Goal: Task Accomplishment & Management: Complete application form

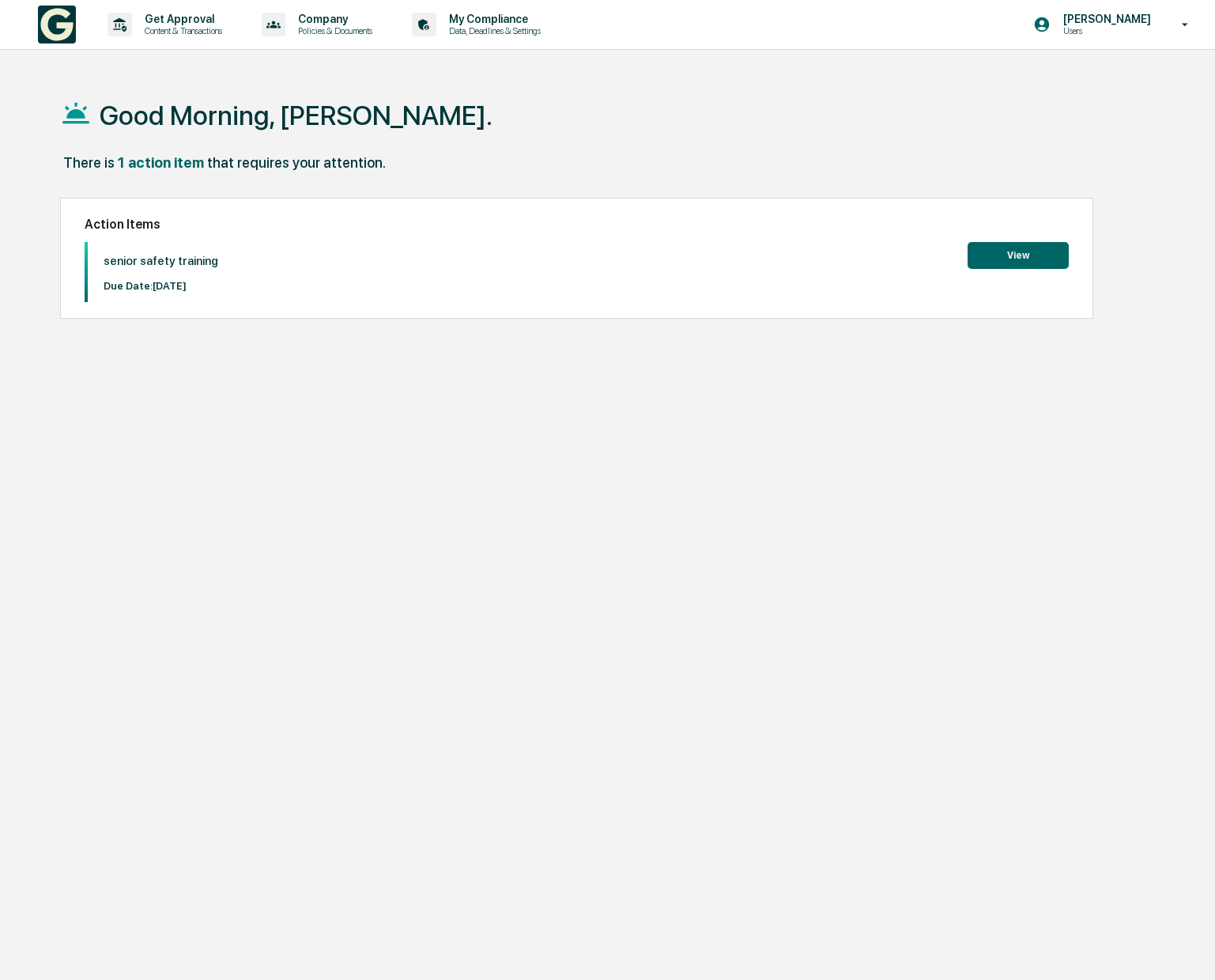
click at [1042, 256] on button "View" at bounding box center [1018, 256] width 101 height 27
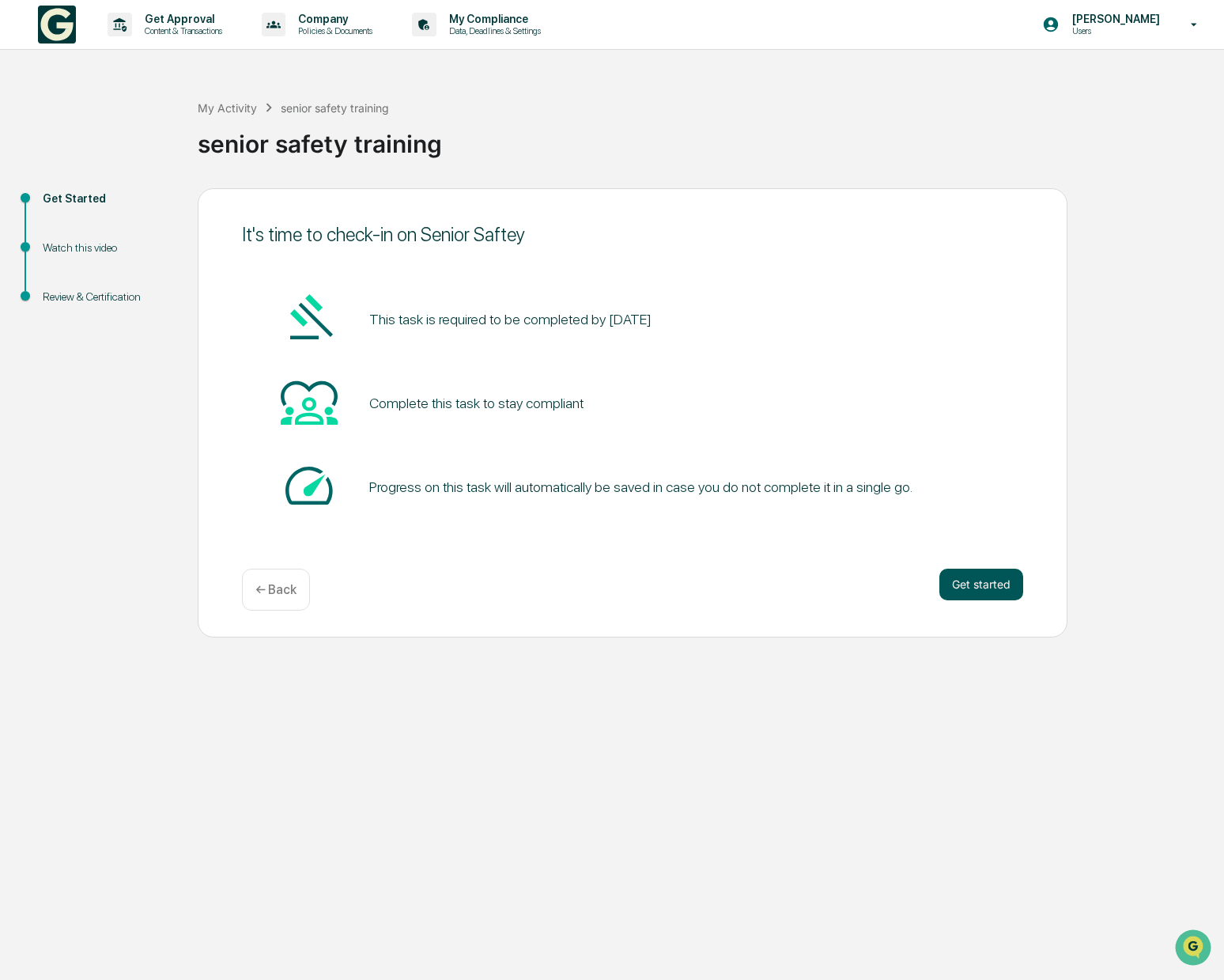
click at [956, 574] on button "Get started" at bounding box center [981, 584] width 84 height 32
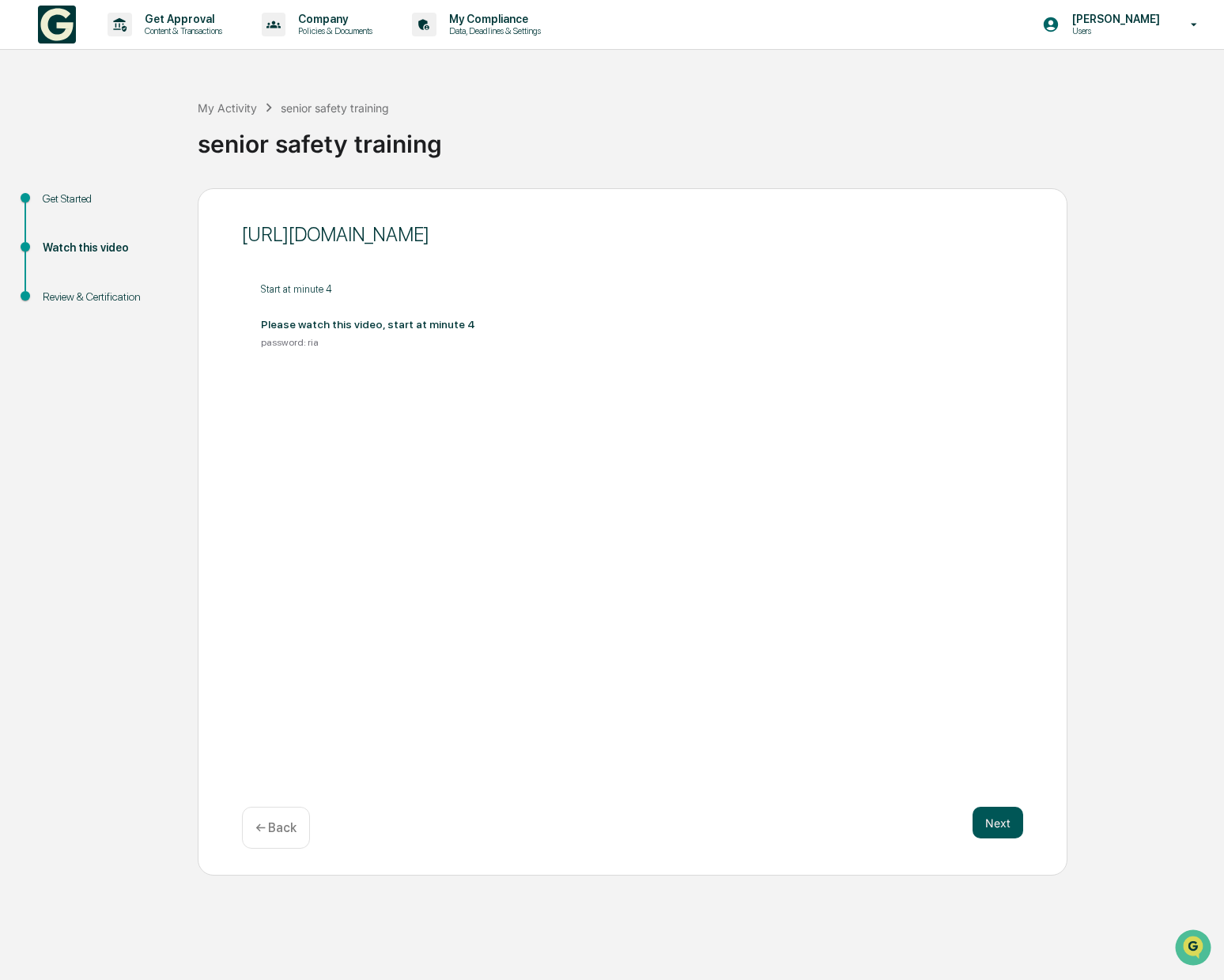
click at [998, 826] on button "Next" at bounding box center [998, 822] width 51 height 32
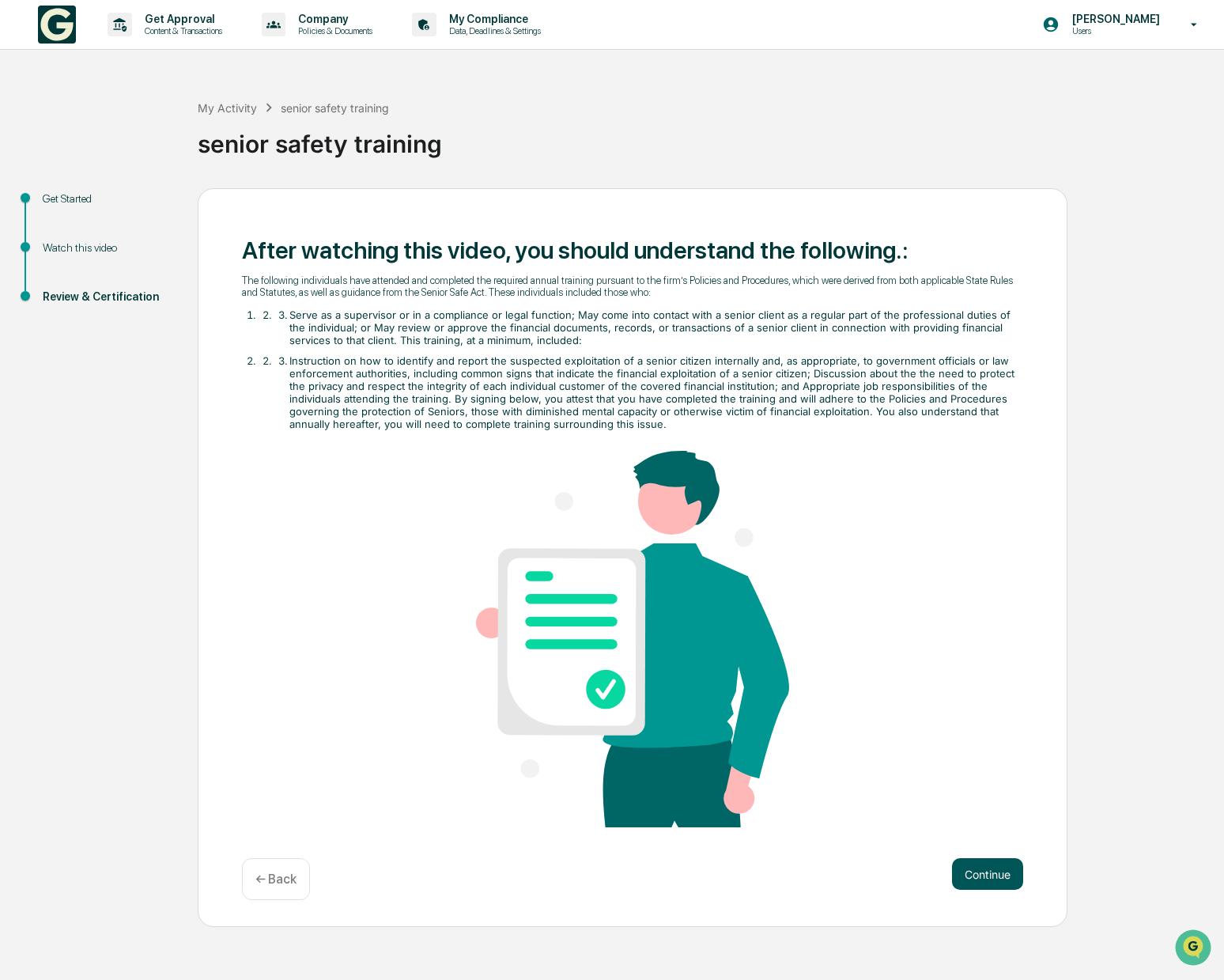
click at [992, 859] on button "Continue" at bounding box center [987, 873] width 71 height 32
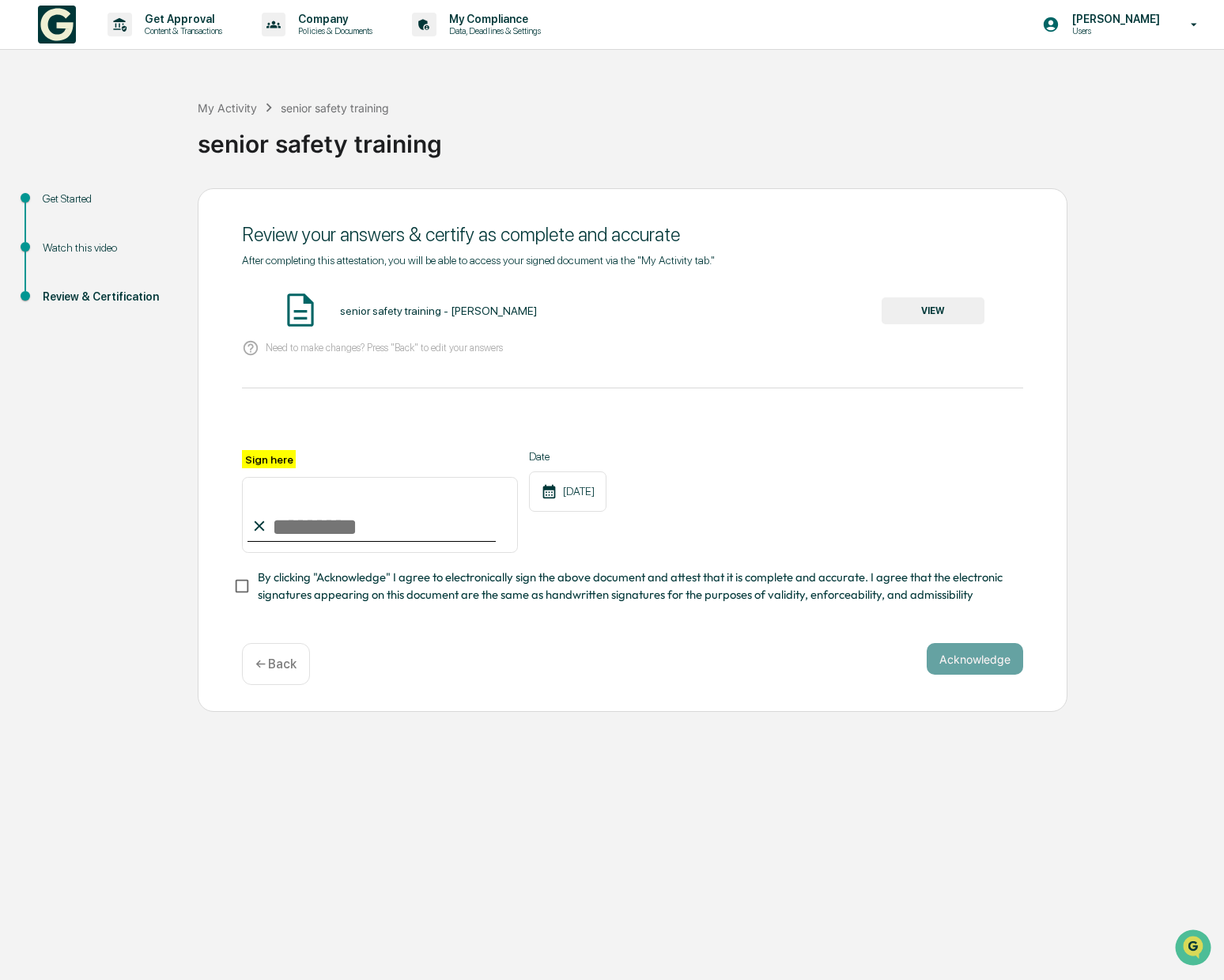
click at [319, 546] on input "Sign here" at bounding box center [380, 514] width 276 height 76
type input "**********"
click at [1027, 671] on div "**********" at bounding box center [632, 451] width 870 height 525
click at [990, 655] on button "Acknowledge" at bounding box center [974, 658] width 97 height 32
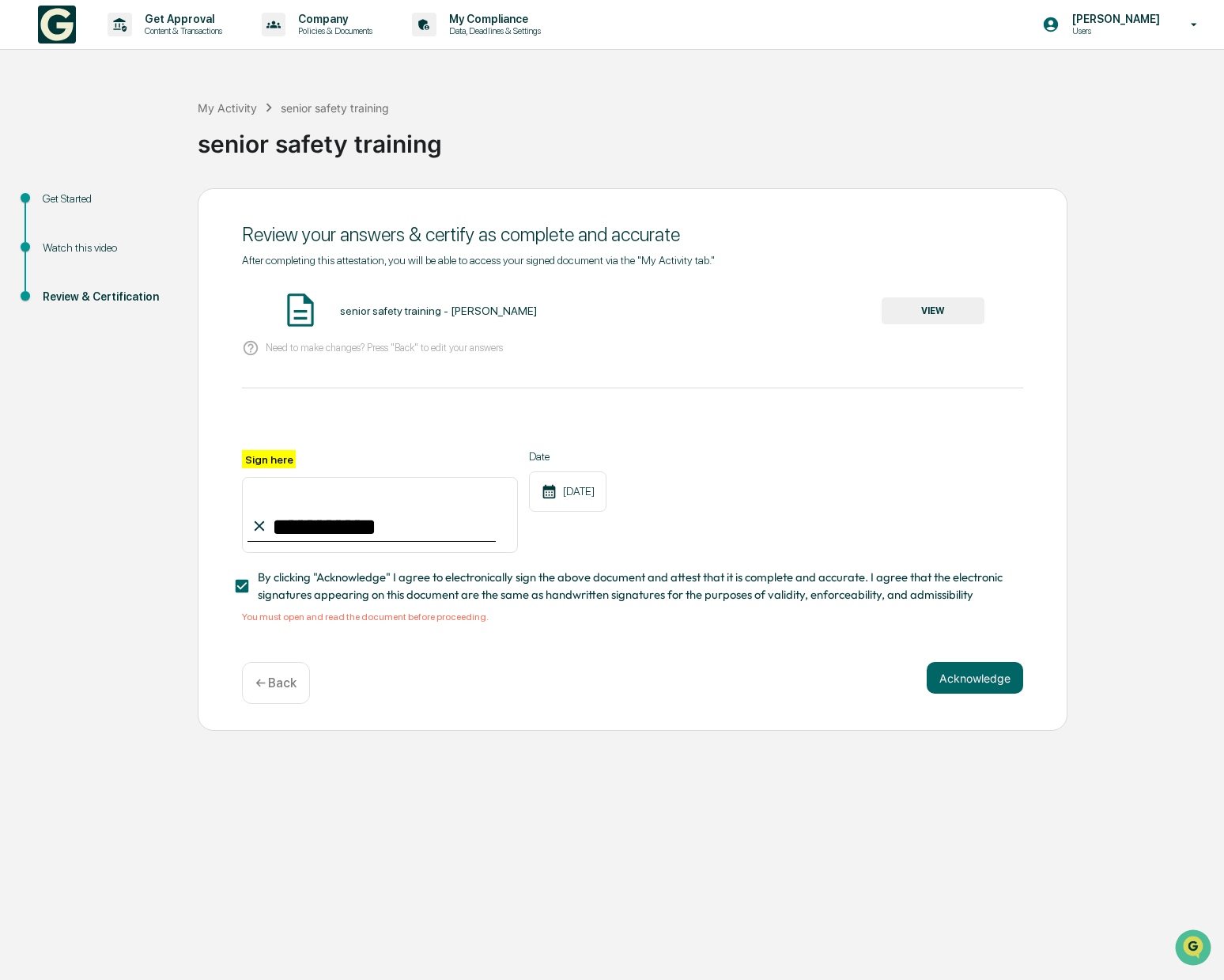
click at [602, 597] on span "By clicking "Acknowledge" I agree to electronically sign the above document and…" at bounding box center [634, 586] width 752 height 36
click at [950, 317] on button "VIEW" at bounding box center [933, 311] width 103 height 27
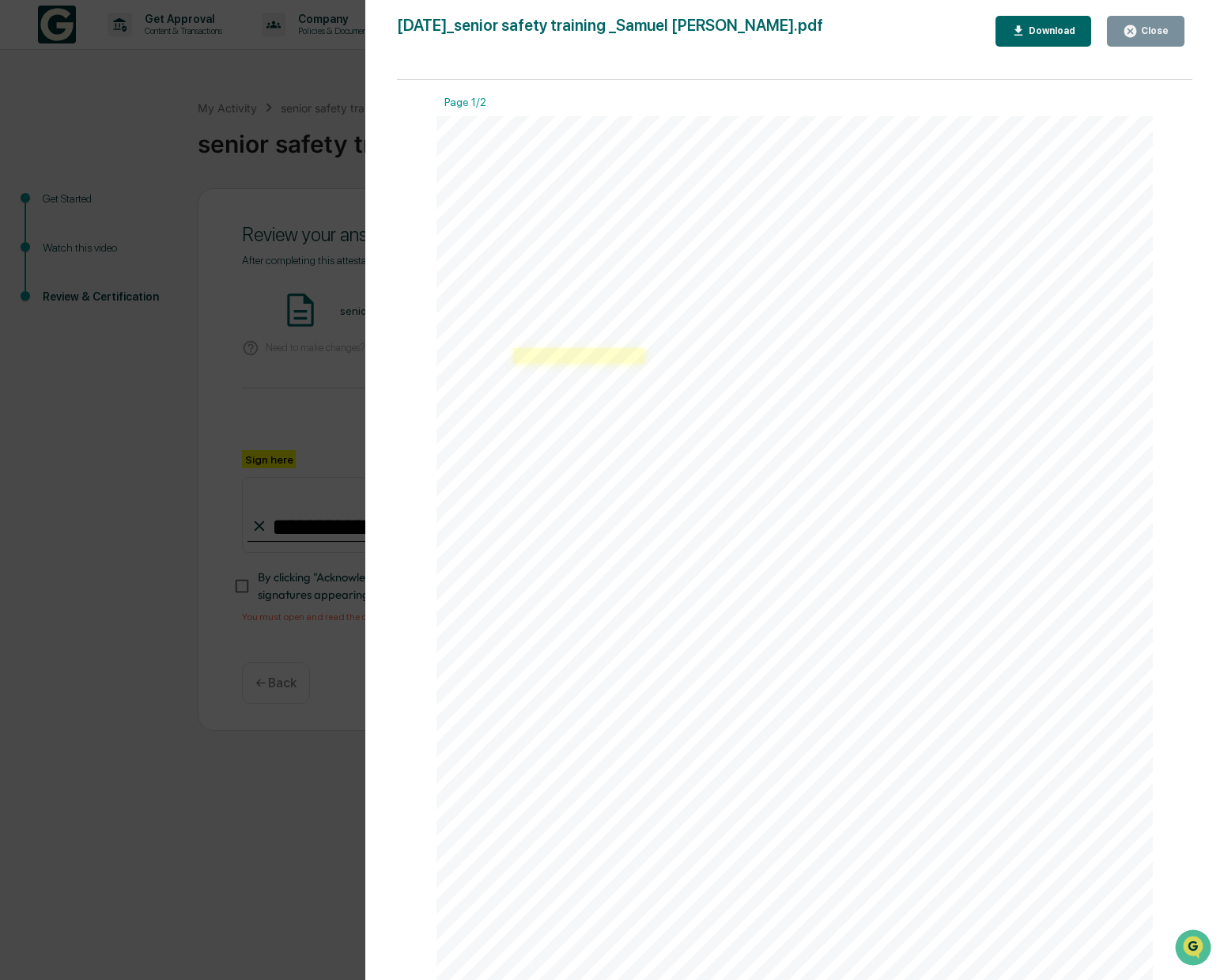
click at [609, 362] on link at bounding box center [578, 355] width 131 height 15
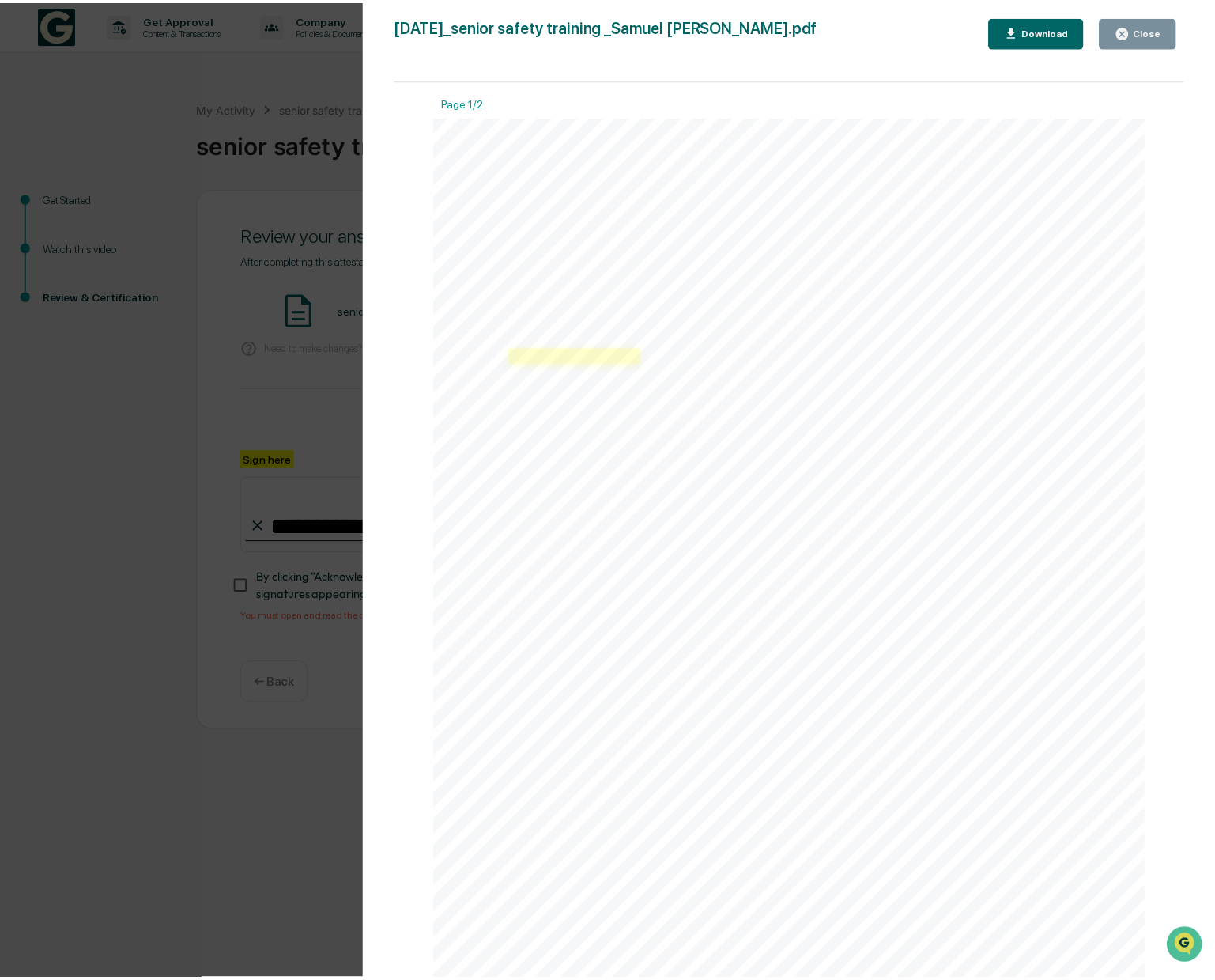
scroll to position [1103, 0]
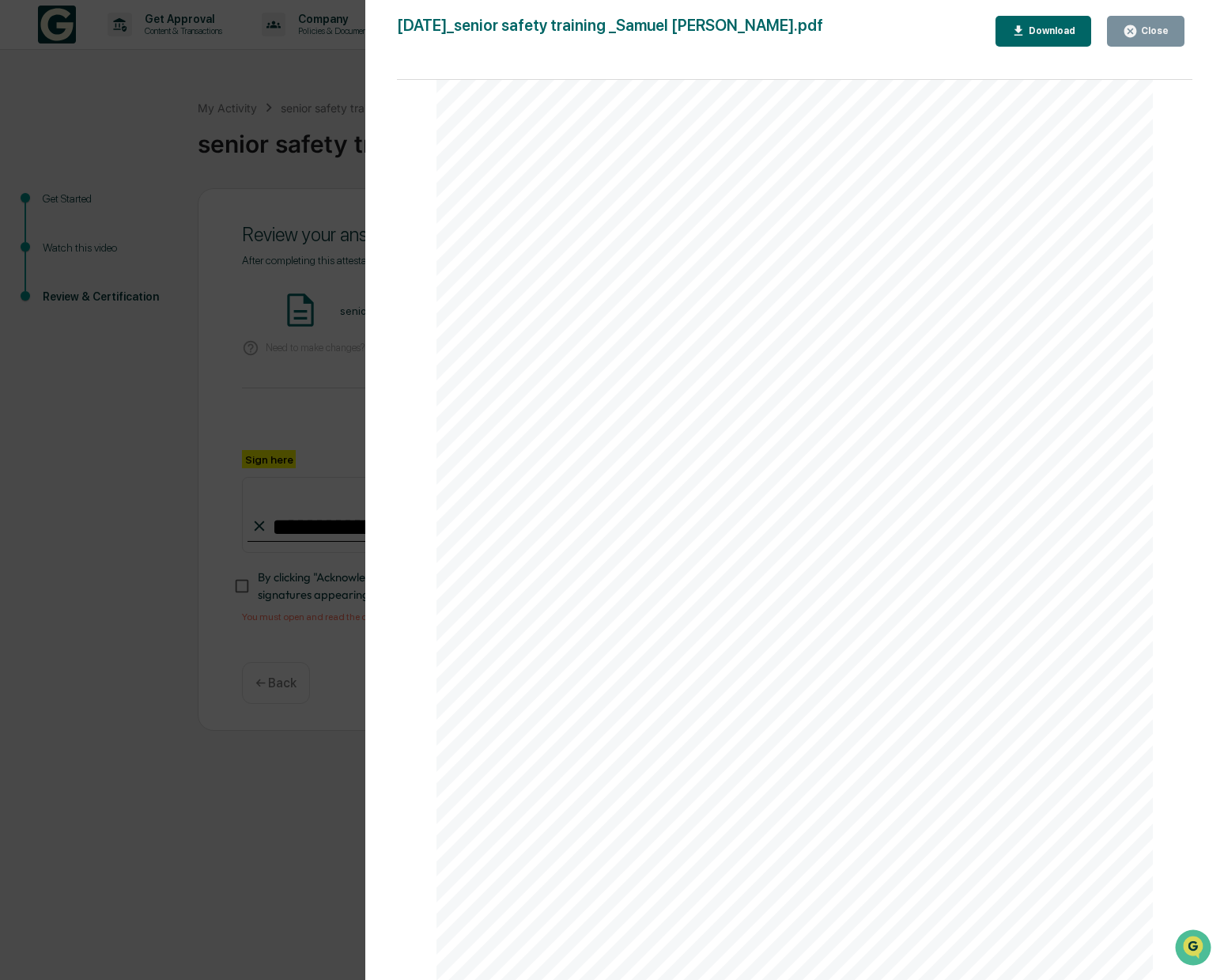
click at [573, 213] on span "[DOMAIN_NAME][URL]" at bounding box center [554, 210] width 101 height 9
click at [369, 512] on div "Version History [DATE] 04:54 PM [PERSON_NAME] [DATE]_senior safety training _Sa…" at bounding box center [794, 505] width 859 height 1011
click at [1134, 29] on icon "button" at bounding box center [1129, 31] width 12 height 12
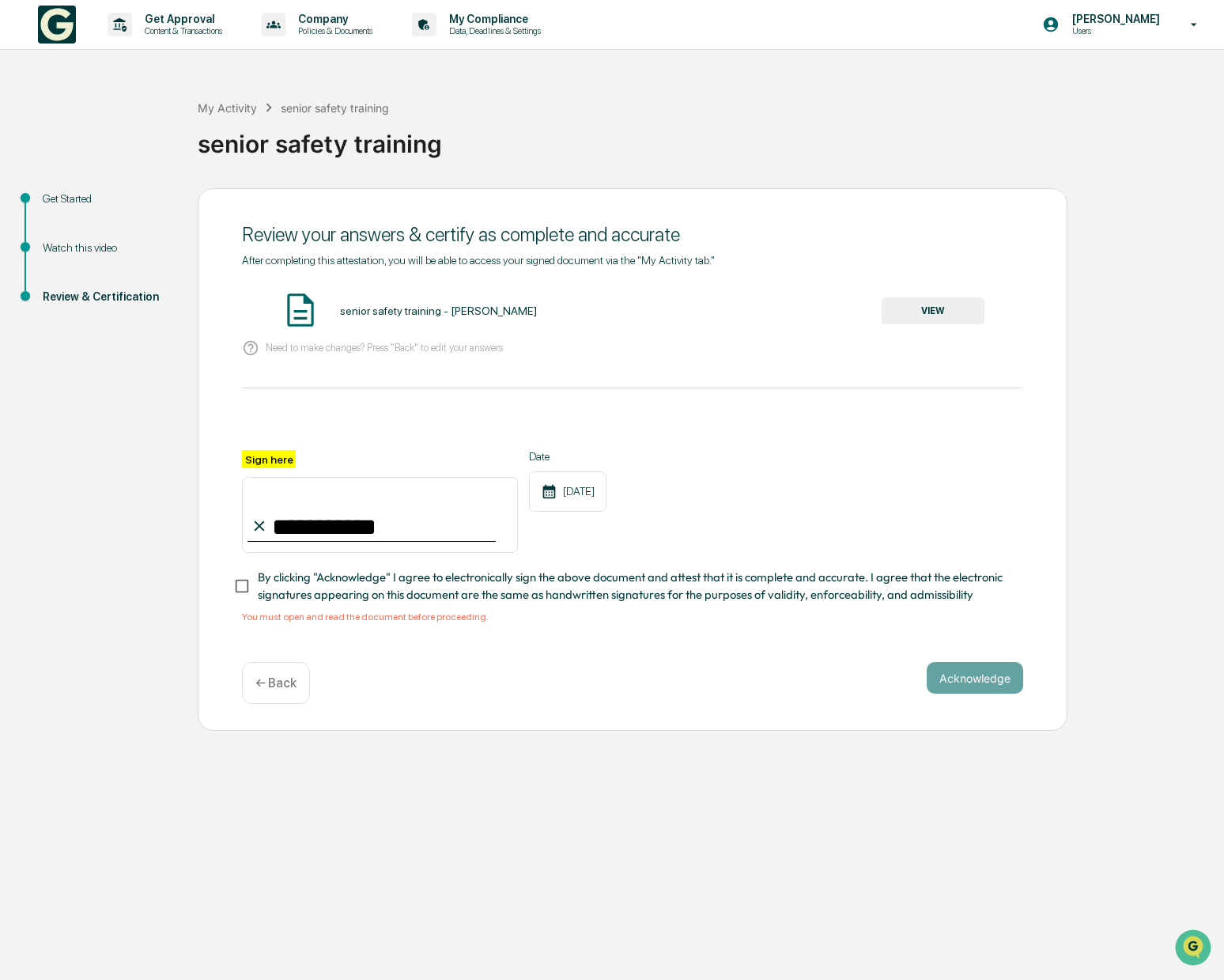
click at [274, 588] on span "By clicking "Acknowledge" I agree to electronically sign the above document and…" at bounding box center [634, 586] width 752 height 36
click at [996, 679] on button "Acknowledge" at bounding box center [974, 678] width 97 height 32
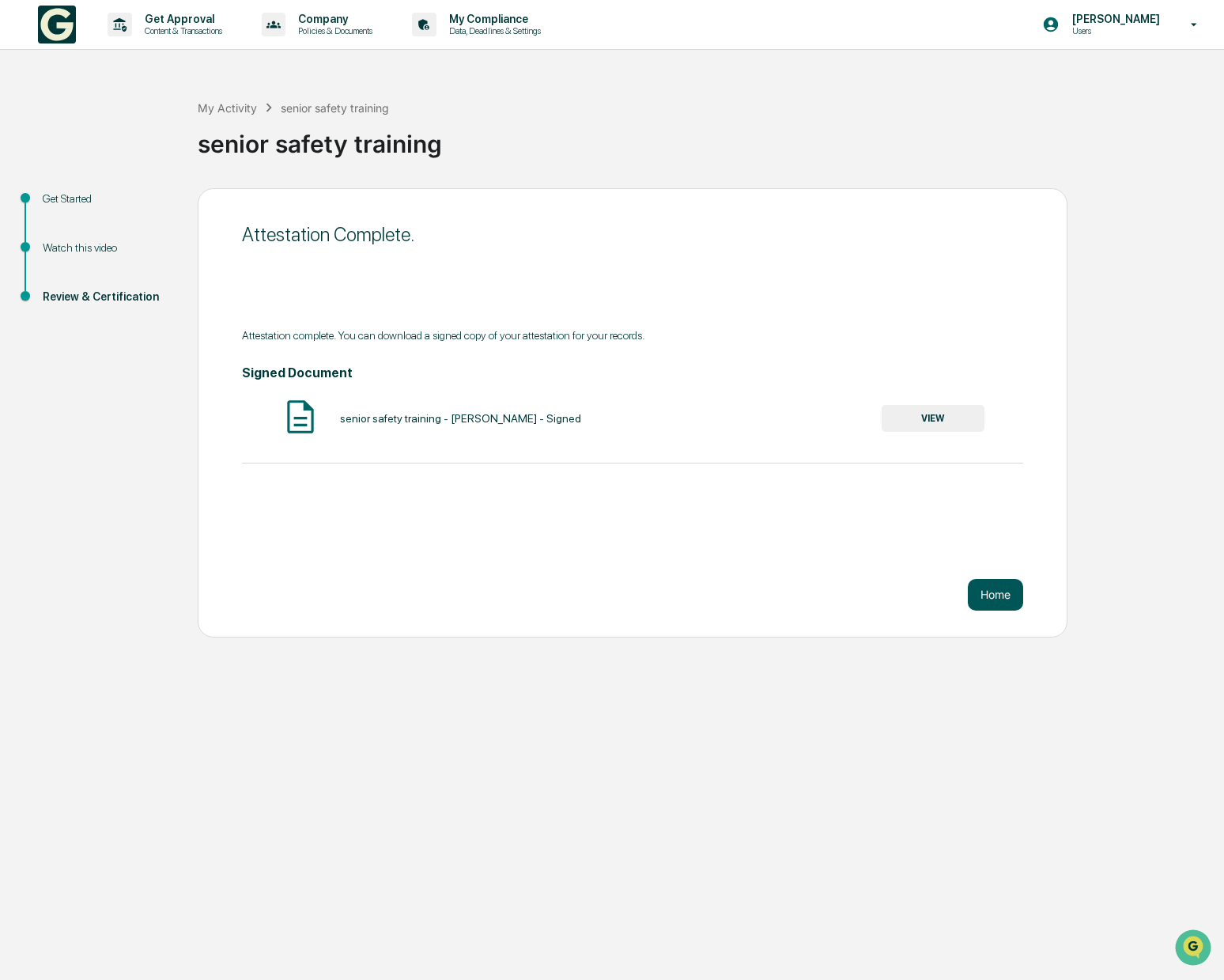
click at [994, 600] on button "Home" at bounding box center [995, 594] width 56 height 32
